Goal: Find specific page/section: Find specific page/section

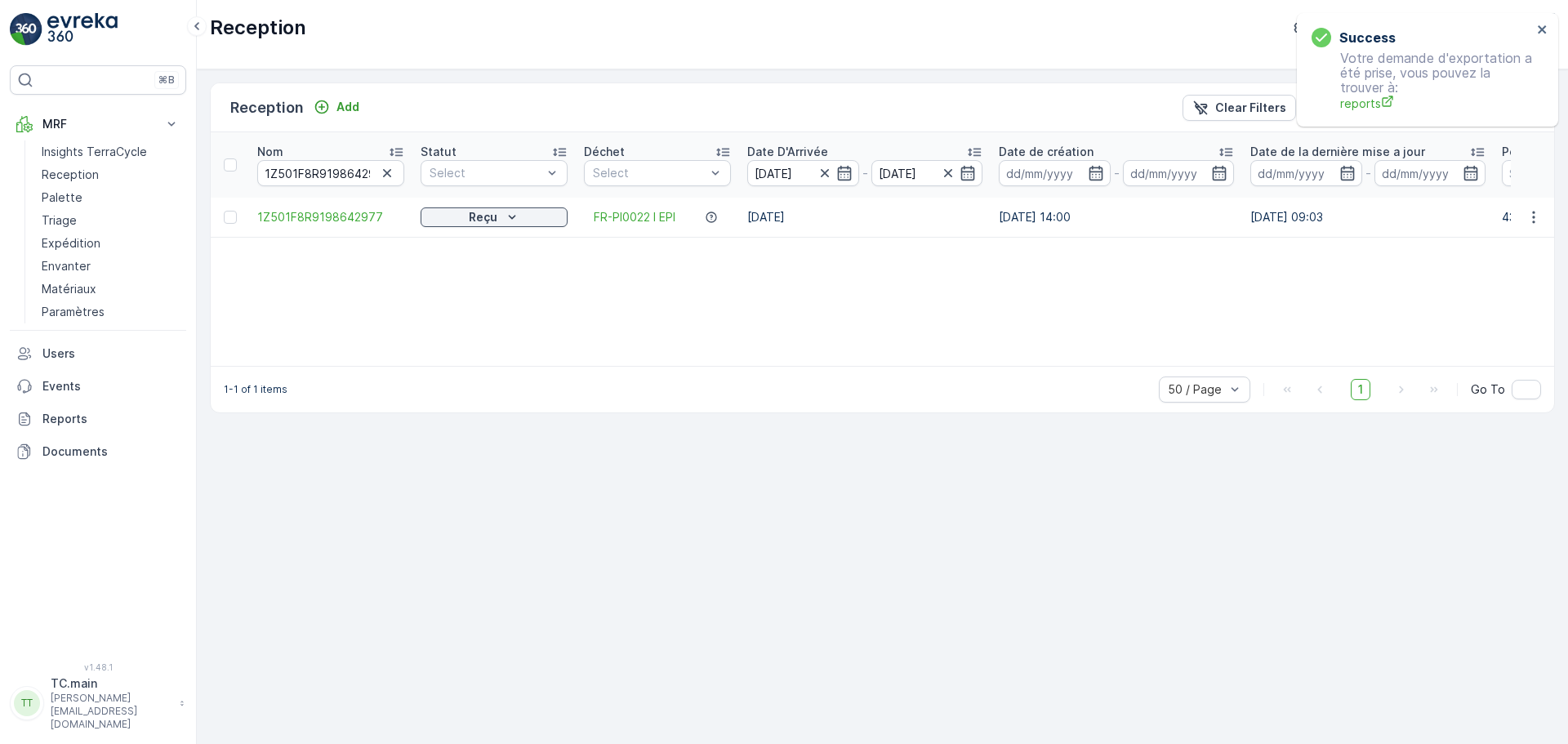
click at [557, 531] on div "Reception Add Clear Filters Export Import Nom 1Z501F8R9198642977 Statut Select …" at bounding box center [883, 406] width 1372 height 675
click at [1542, 28] on icon "close" at bounding box center [1543, 29] width 12 height 14
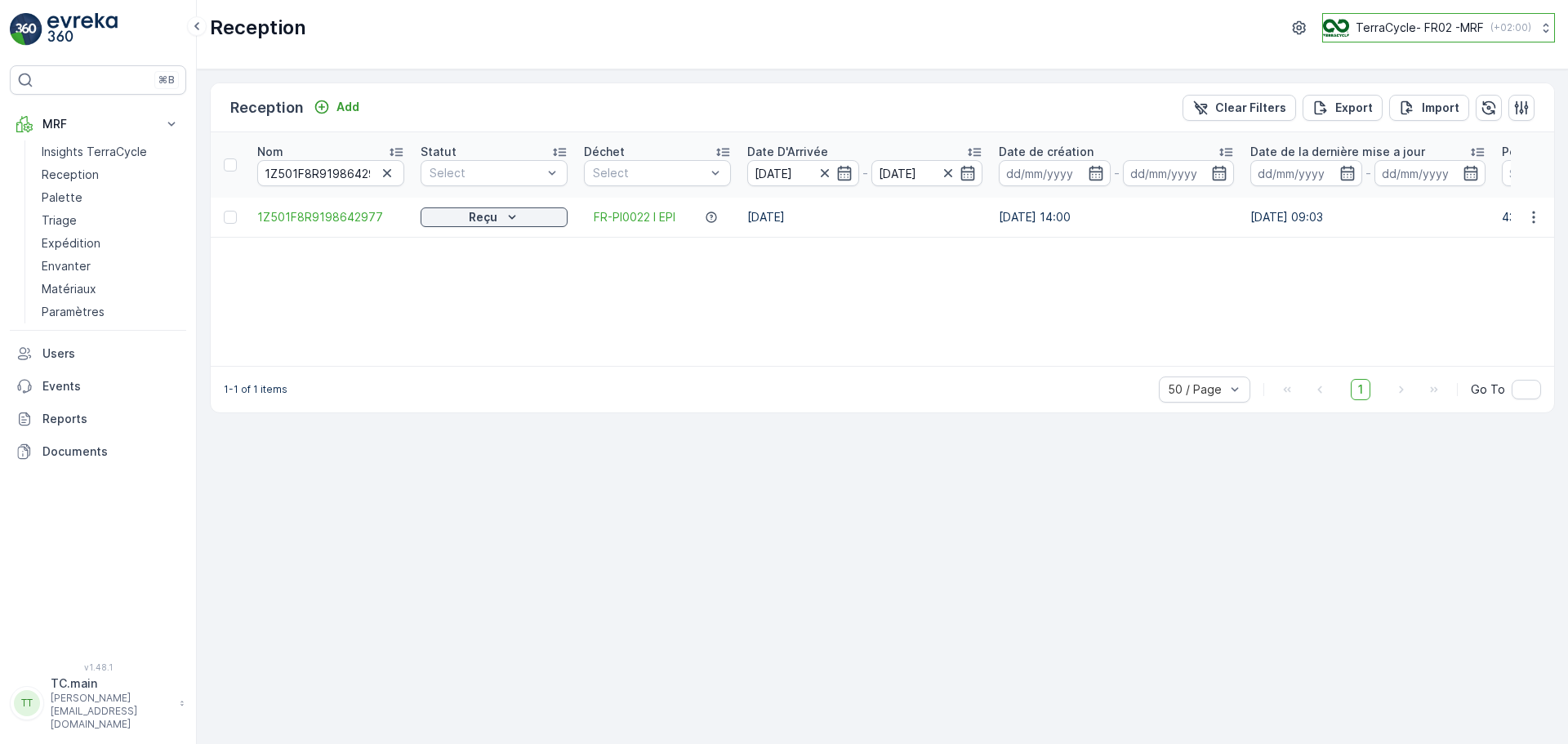
click at [1413, 37] on button "TerraCycle- FR02 -MRF ( +02:00 )" at bounding box center [1438, 28] width 232 height 30
type input "uk"
click at [1424, 141] on span "TerraCycle-UK02-Econpro" at bounding box center [1424, 136] width 181 height 16
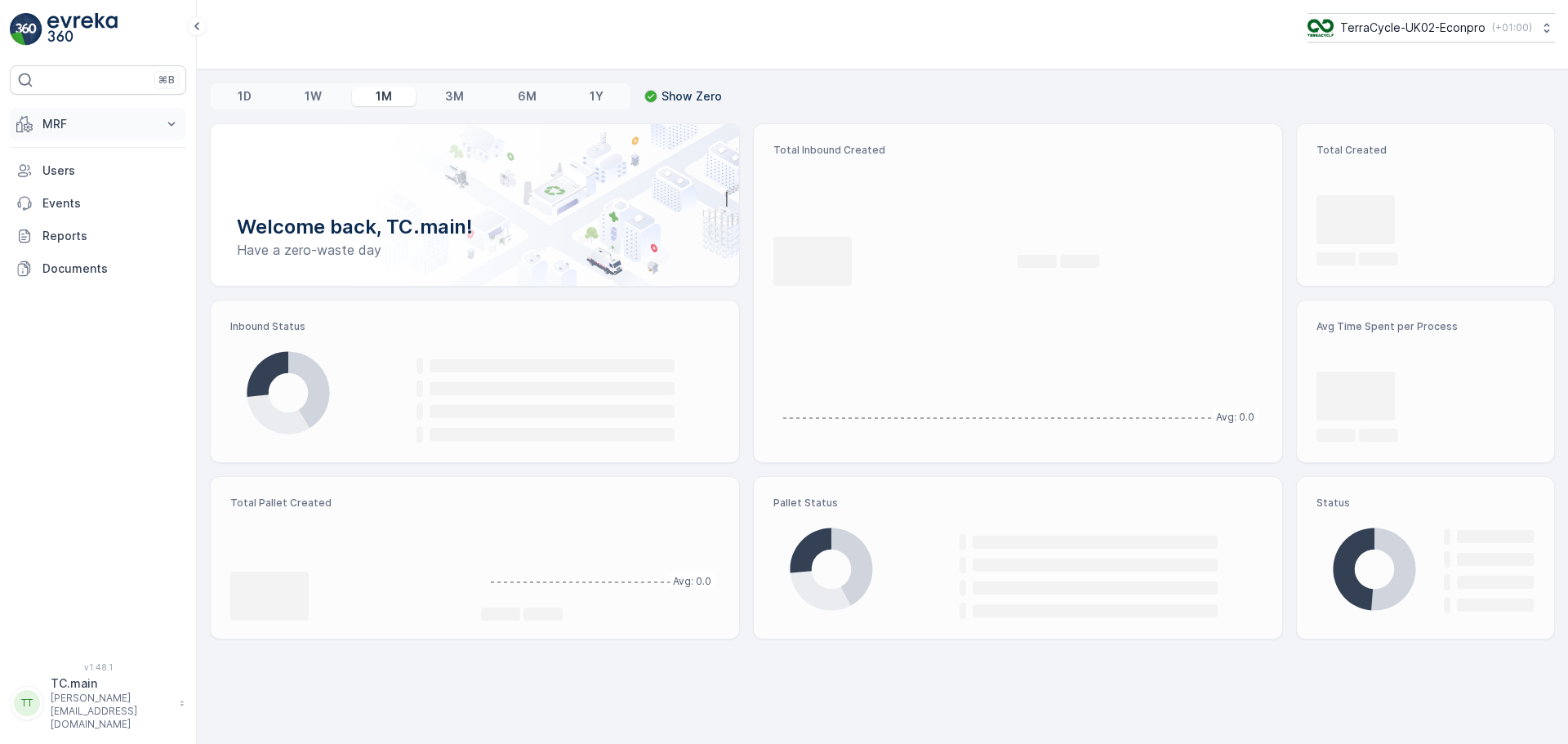
click at [102, 125] on p "MRF" at bounding box center [97, 124] width 111 height 16
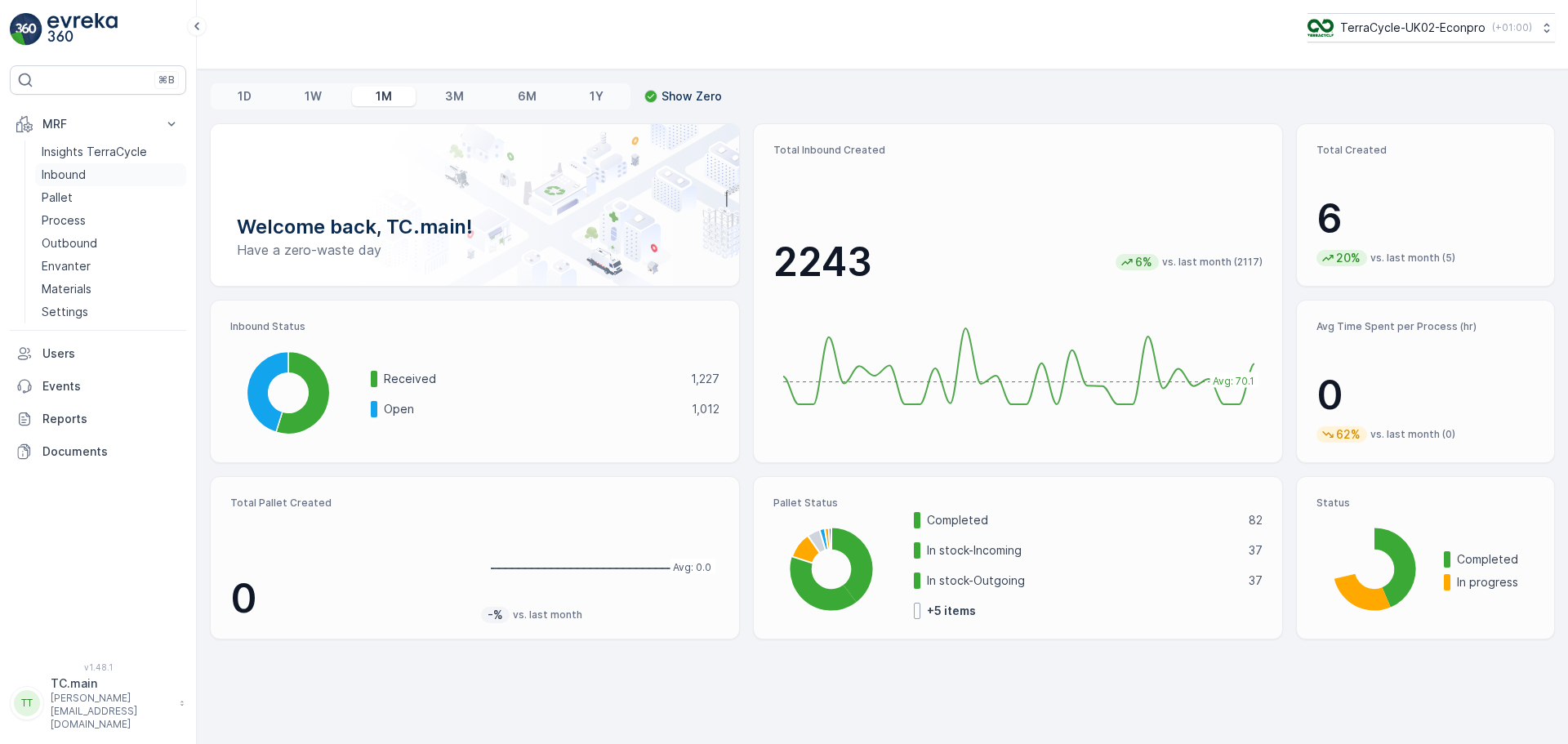
click at [83, 178] on p "Inbound" at bounding box center [63, 175] width 44 height 16
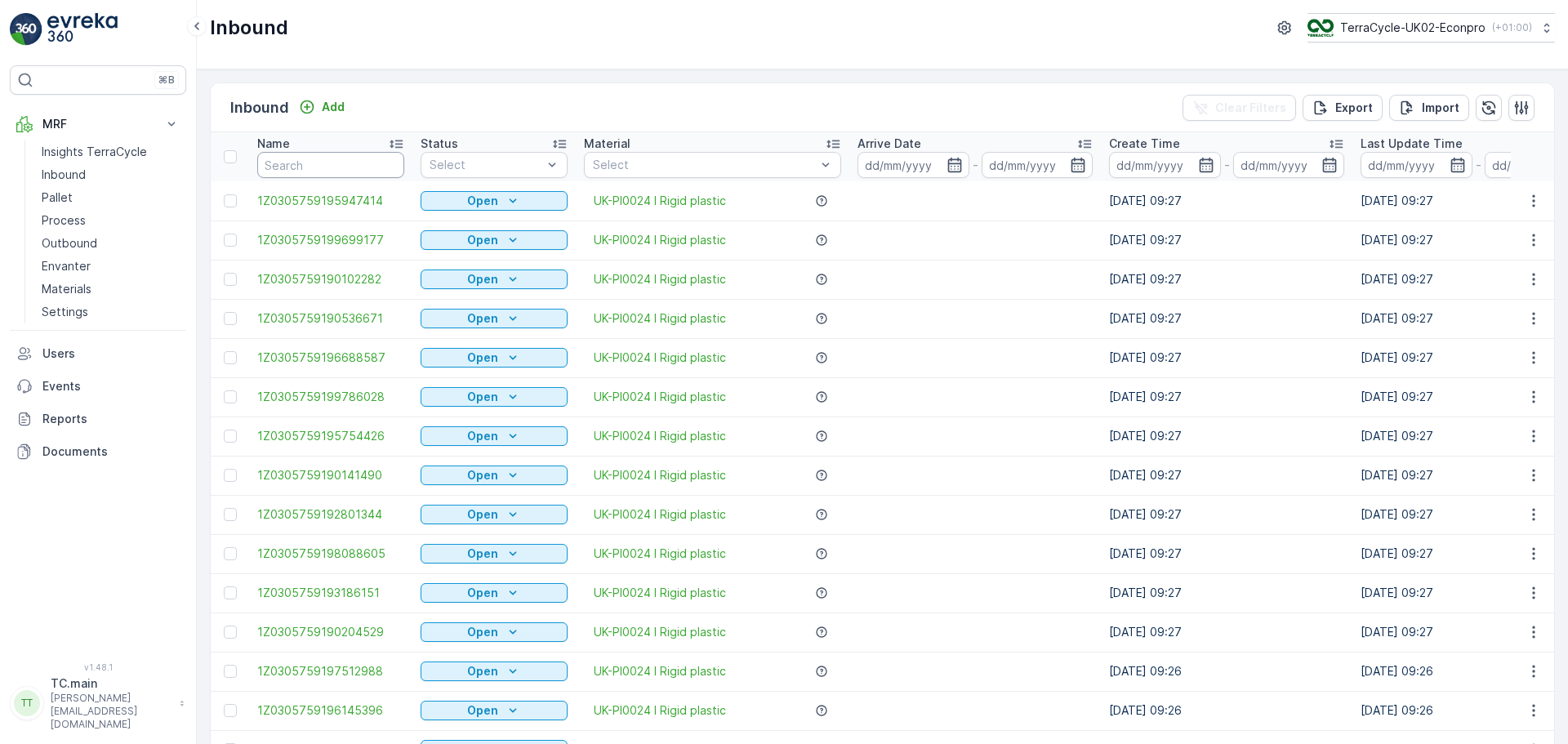
click at [322, 173] on input "text" at bounding box center [331, 165] width 147 height 26
paste input "1Z0305759197817819"
type input "1Z0305759197817819"
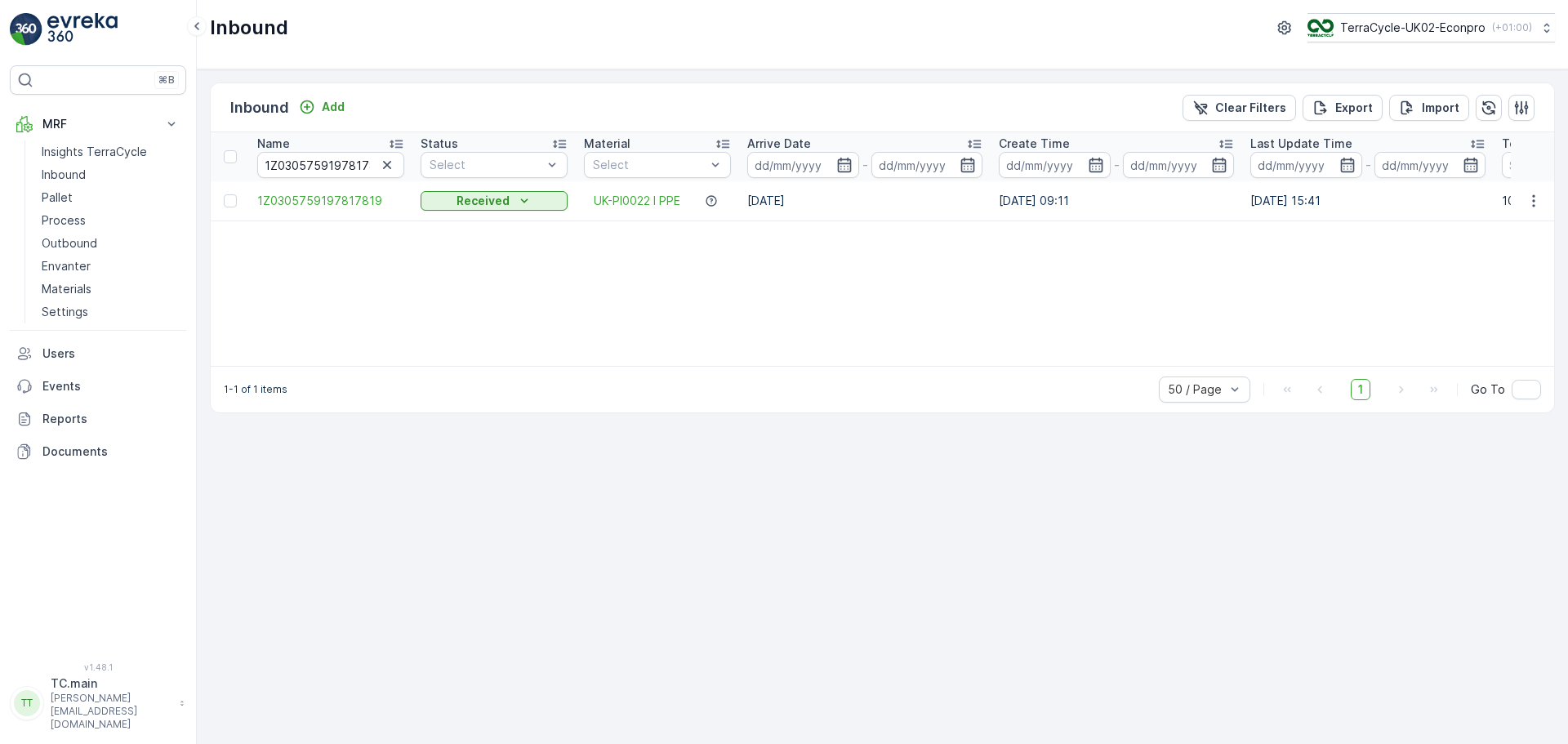
click at [704, 483] on div "Inbound Add Clear Filters Export Import Name 1Z0305759197817819 Status Select M…" at bounding box center [883, 406] width 1372 height 675
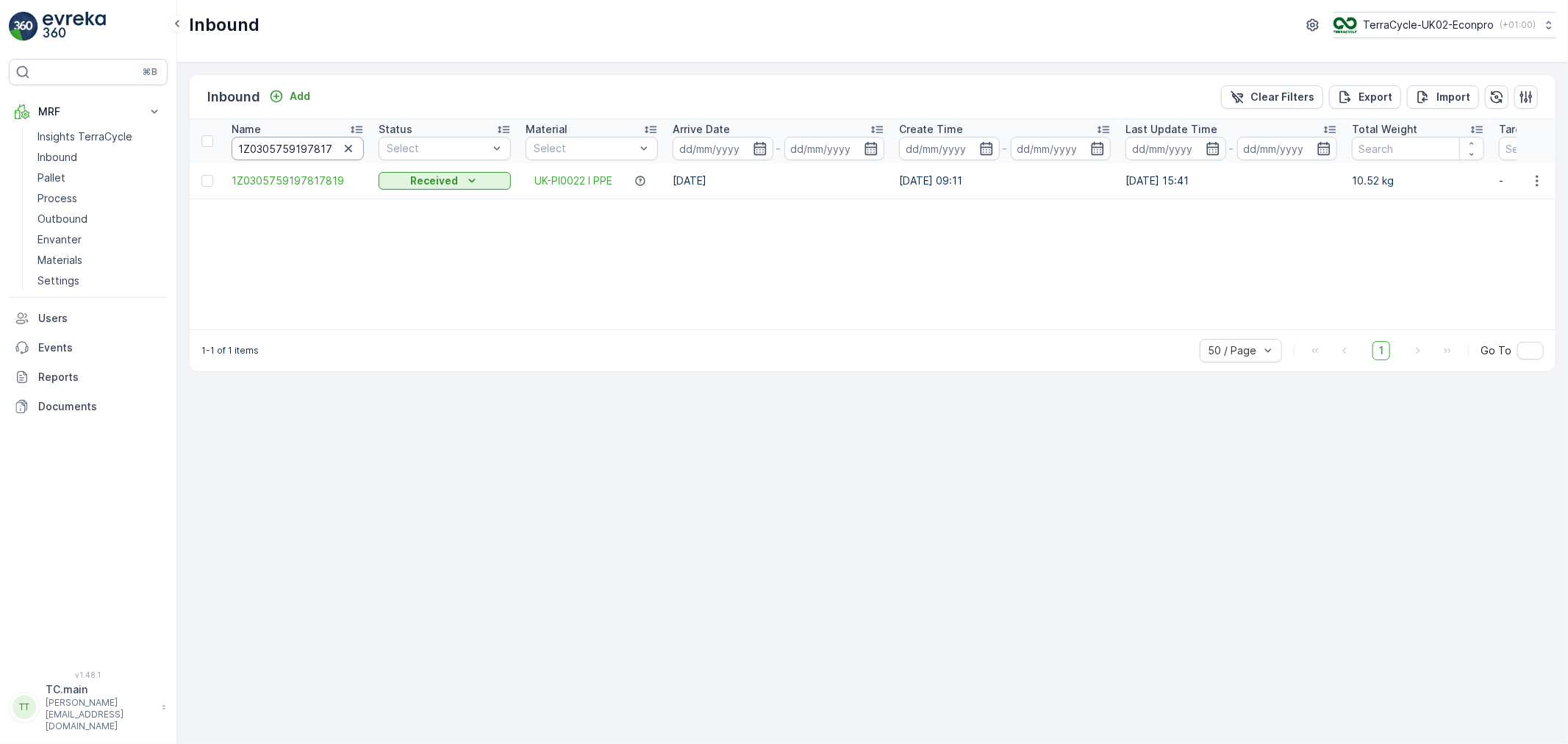
click at [276, 154] on input "1Z0305759197817819" at bounding box center [298, 148] width 132 height 24
paste input "753743314862565"
type input "1753743314862565"
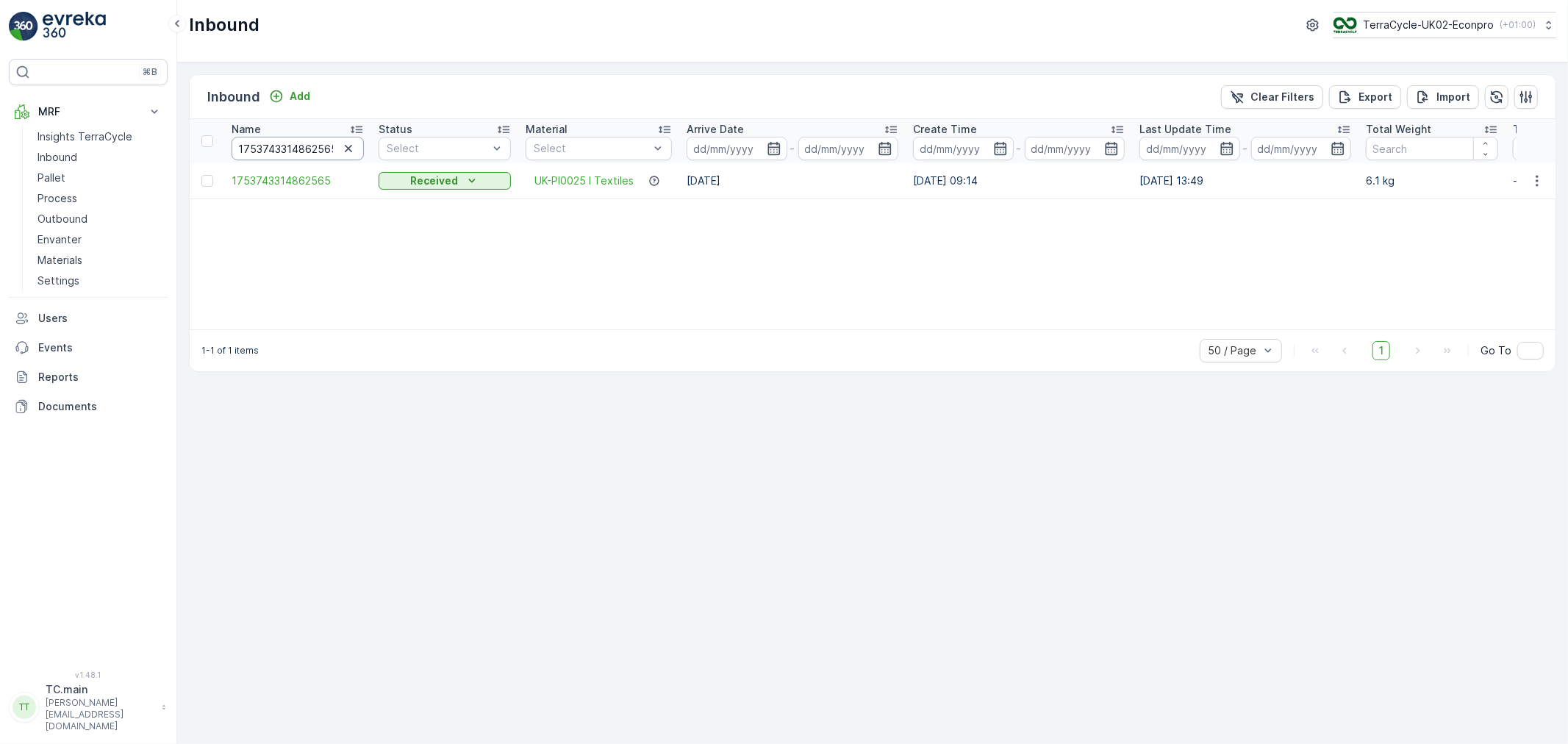
click at [284, 154] on input "1753743314862565" at bounding box center [298, 148] width 132 height 24
paste input "332145779454"
type input "1753332145779454"
